Goal: Information Seeking & Learning: Learn about a topic

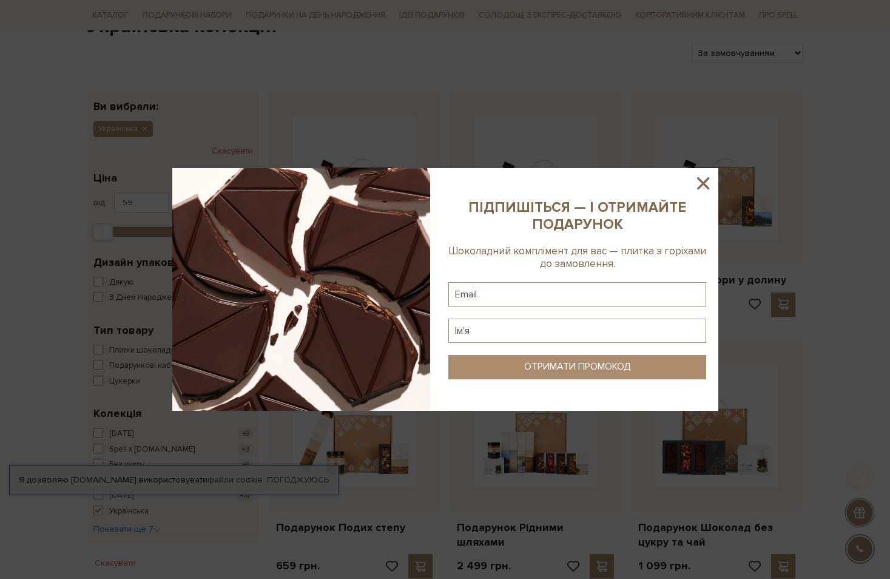
scroll to position [182, 0]
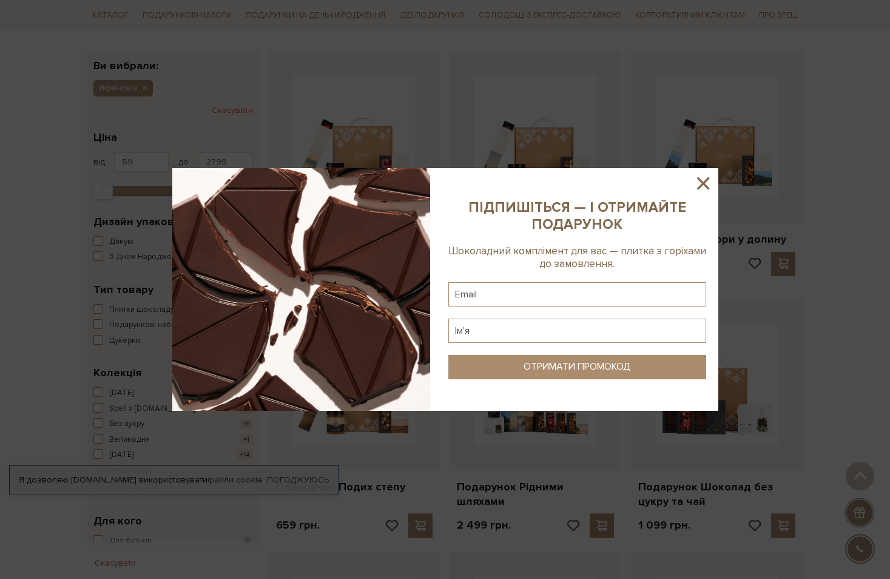
click at [707, 184] on icon at bounding box center [703, 183] width 21 height 21
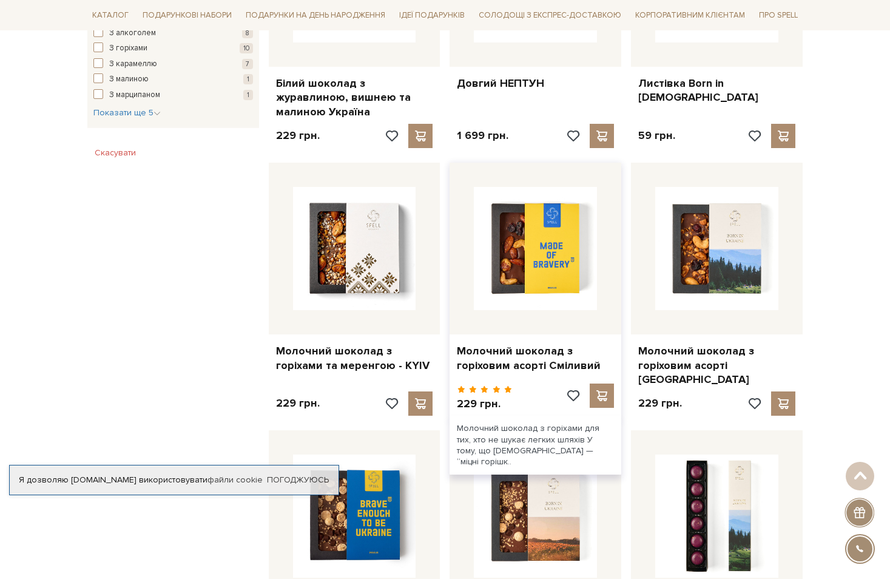
scroll to position [850, 0]
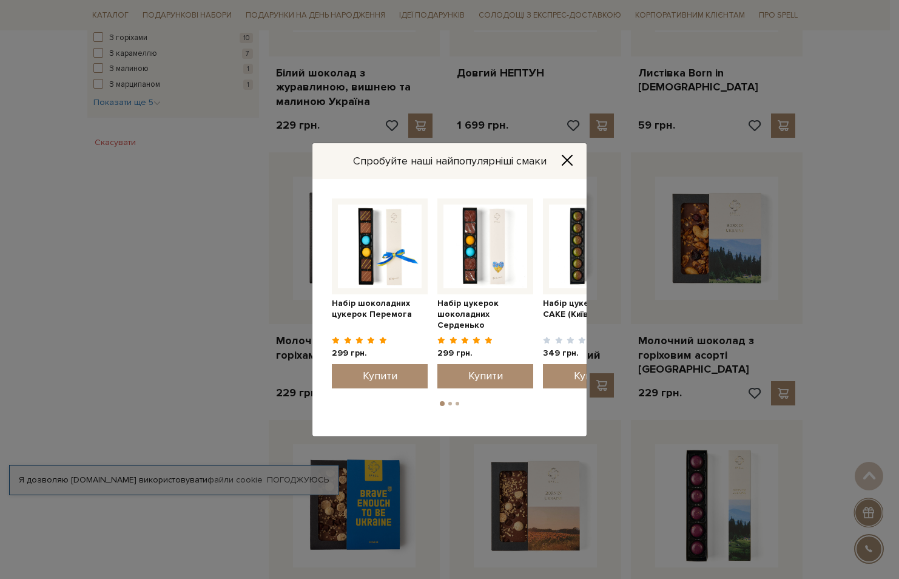
click at [569, 158] on icon "Close" at bounding box center [568, 160] width 10 height 10
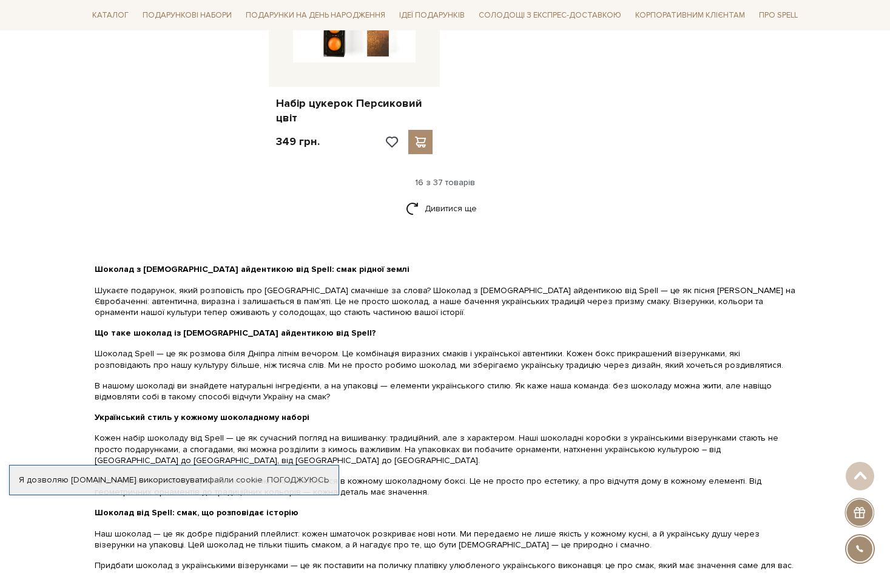
scroll to position [1639, 0]
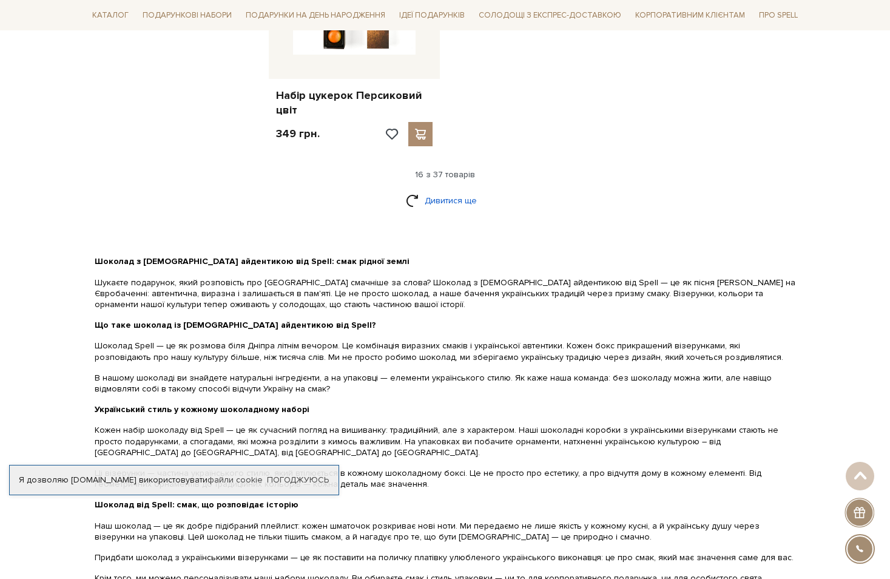
drag, startPoint x: 434, startPoint y: 192, endPoint x: 454, endPoint y: 195, distance: 20.2
click at [434, 192] on link "Дивитися ще" at bounding box center [445, 200] width 79 height 21
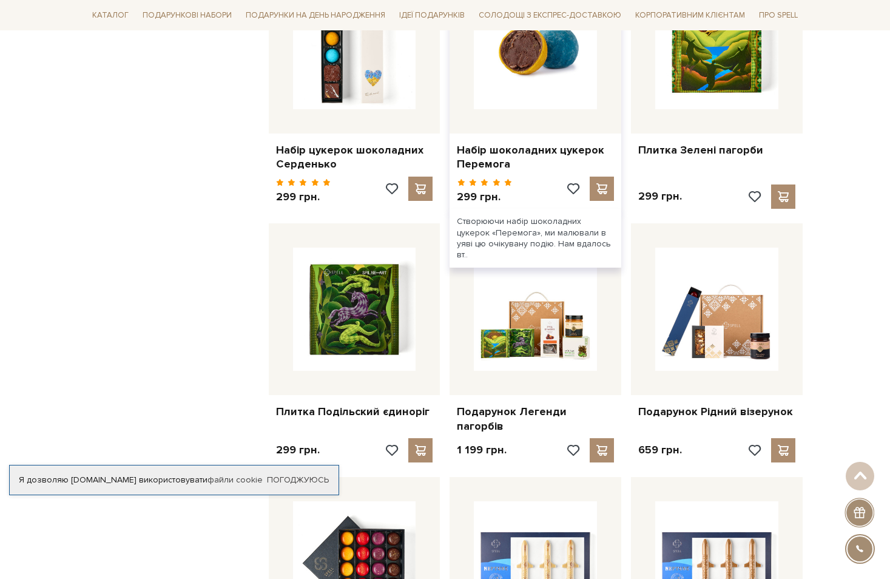
scroll to position [1760, 0]
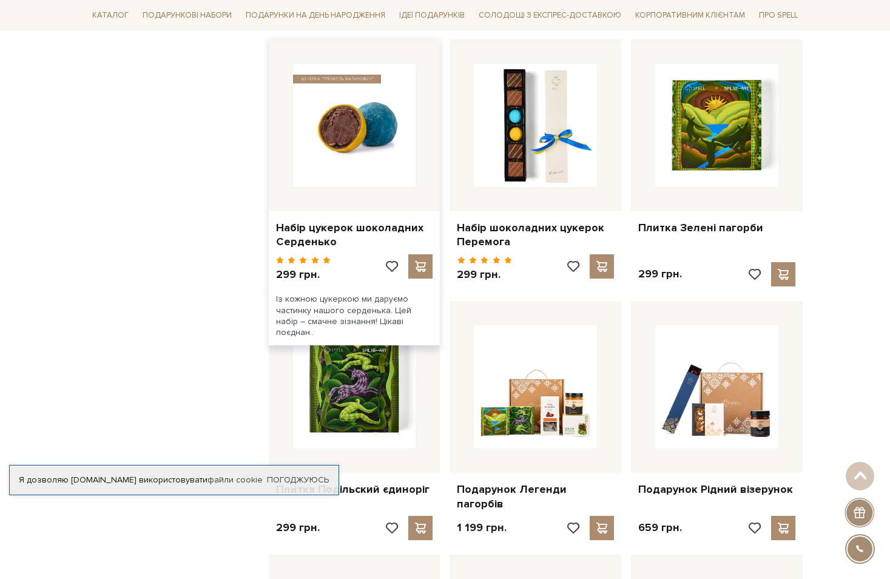
click at [328, 158] on img at bounding box center [354, 125] width 123 height 123
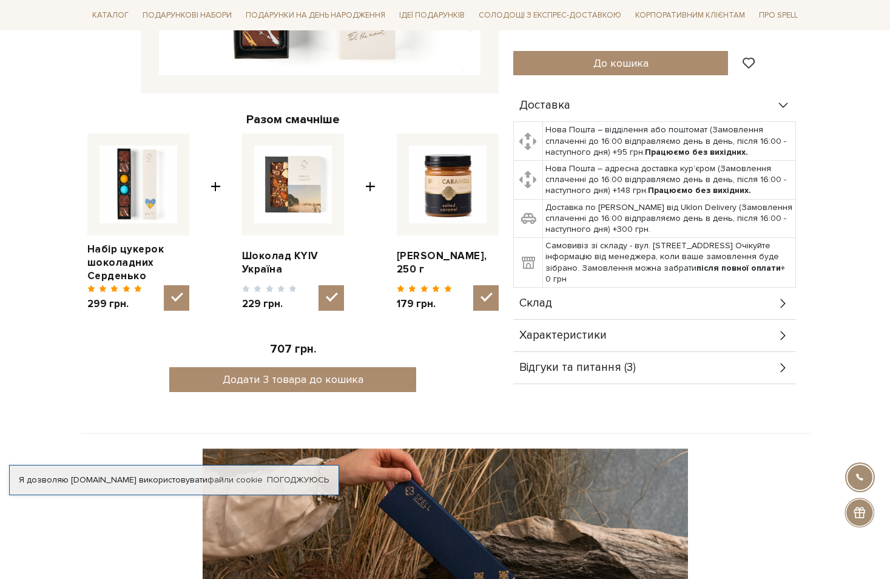
scroll to position [364, 0]
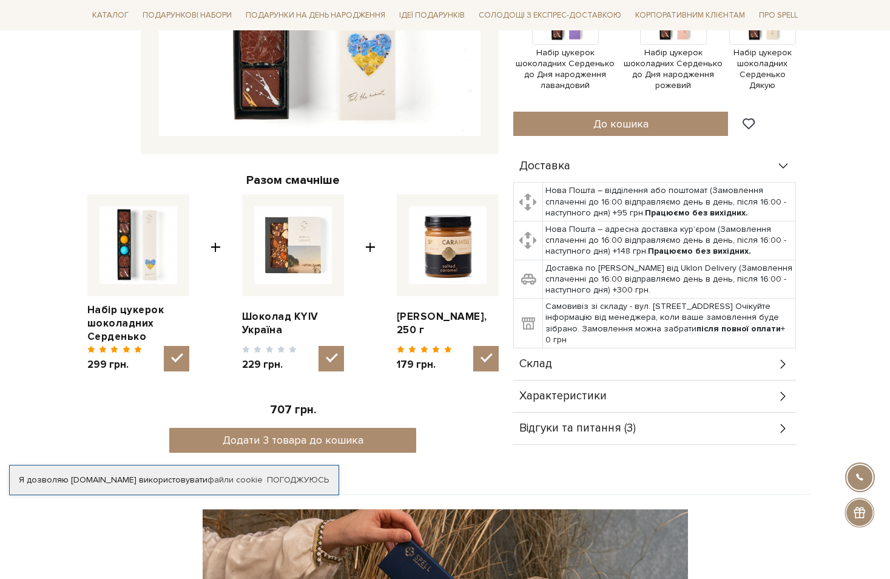
click at [751, 401] on div "Характеристики" at bounding box center [654, 397] width 283 height 32
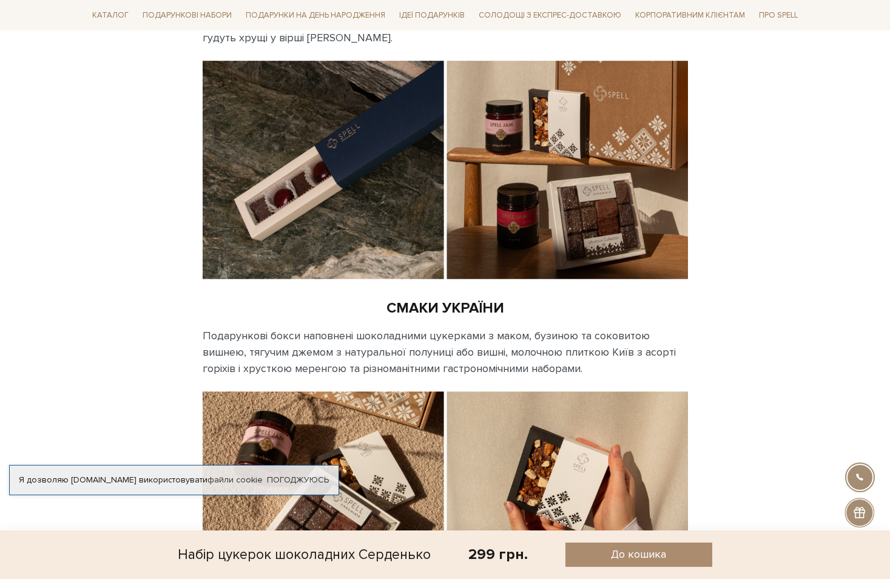
scroll to position [1760, 0]
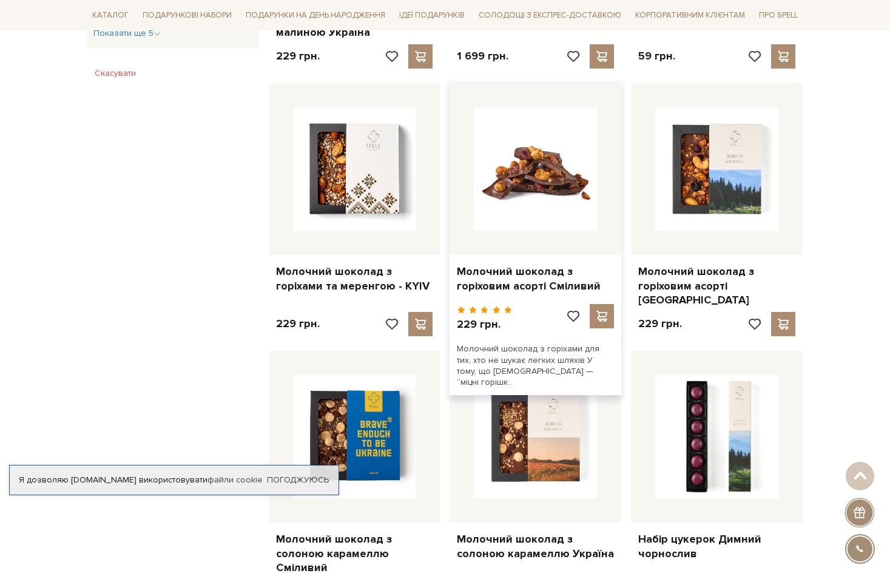
scroll to position [910, 0]
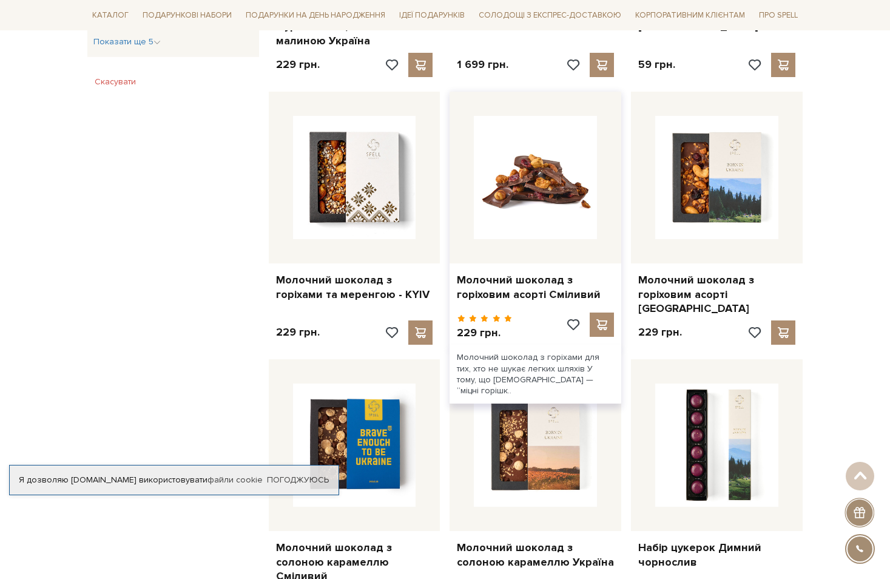
click at [547, 191] on img at bounding box center [535, 177] width 123 height 123
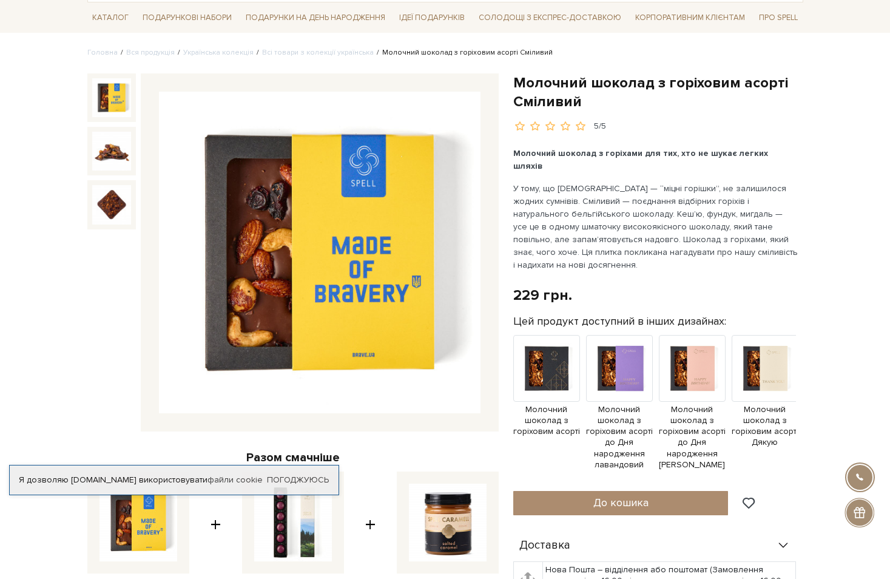
scroll to position [121, 0]
